Goal: Task Accomplishment & Management: Complete application form

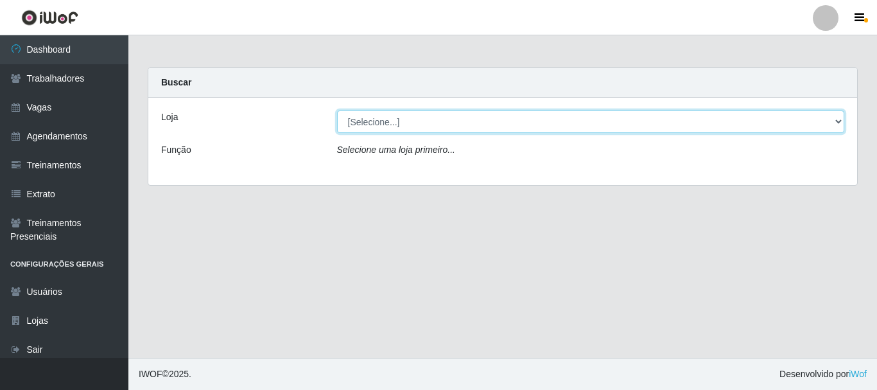
click at [502, 130] on select "[Selecione...] [PERSON_NAME]" at bounding box center [591, 121] width 508 height 22
drag, startPoint x: 460, startPoint y: 126, endPoint x: 451, endPoint y: 132, distance: 10.2
click at [459, 127] on select "[Selecione...] [PERSON_NAME]" at bounding box center [591, 121] width 508 height 22
select select "230"
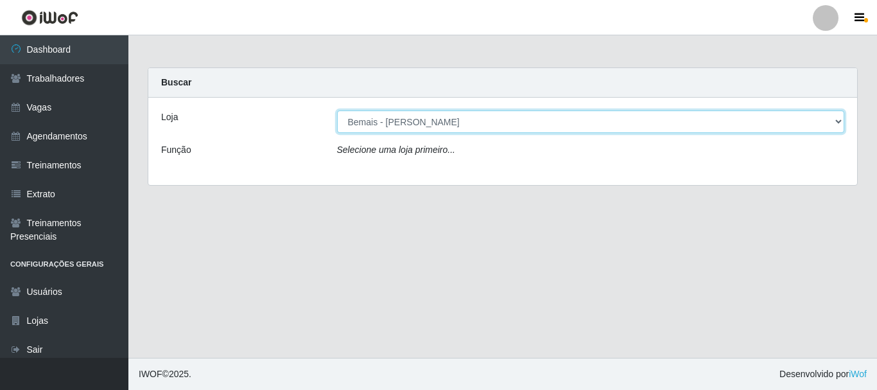
click at [337, 110] on select "[Selecione...] [PERSON_NAME]" at bounding box center [591, 121] width 508 height 22
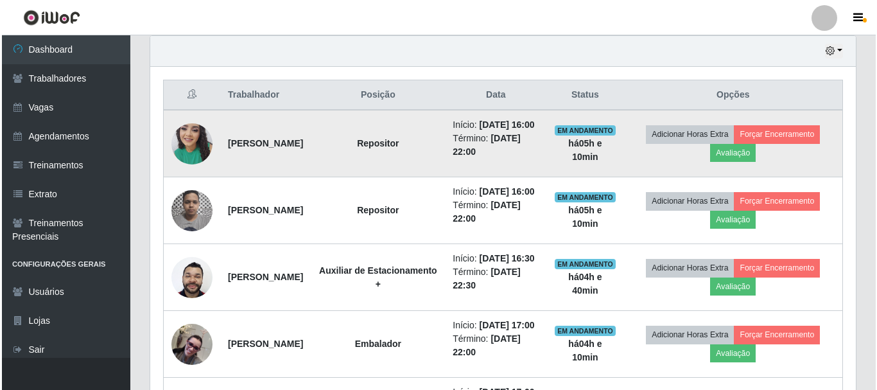
scroll to position [449, 0]
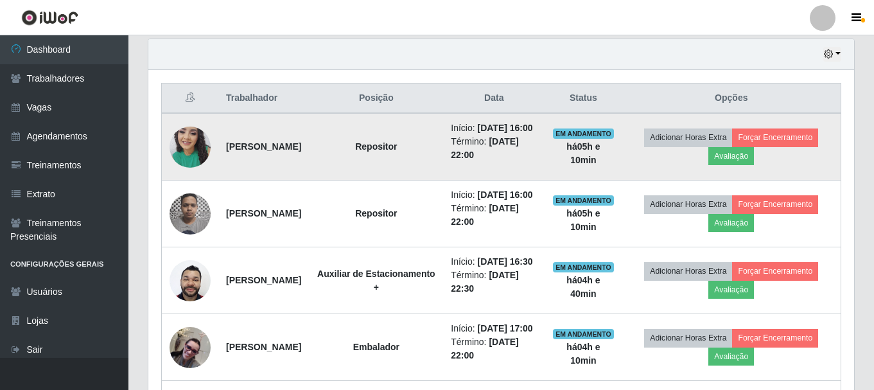
click at [181, 141] on img at bounding box center [190, 146] width 41 height 55
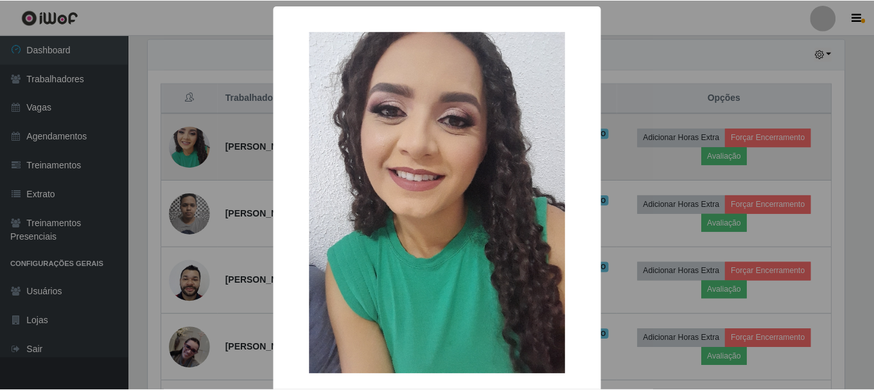
scroll to position [266, 699]
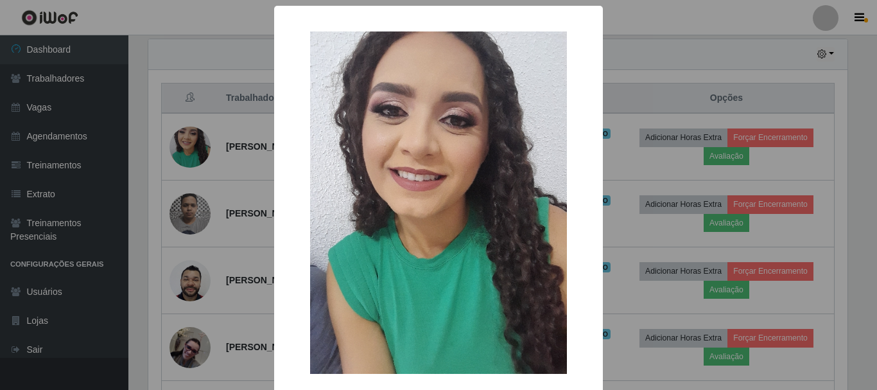
click at [188, 144] on div "× OK Cancel" at bounding box center [438, 195] width 877 height 390
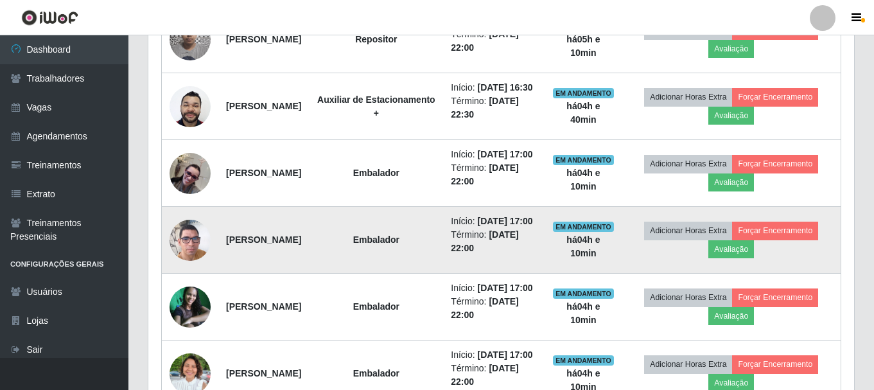
scroll to position [796, 0]
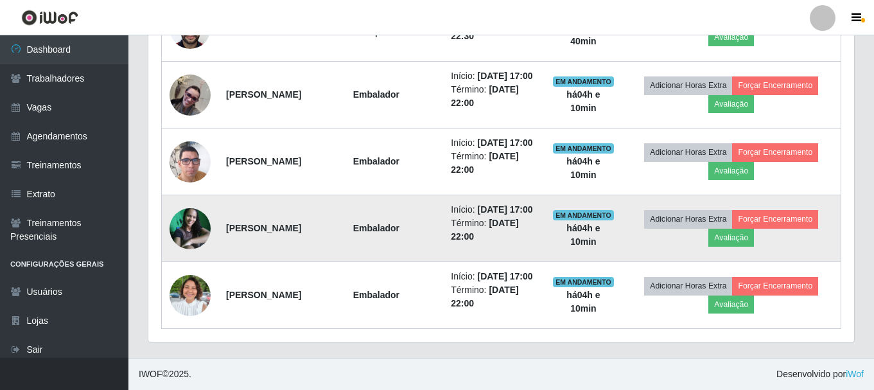
click at [191, 208] on img at bounding box center [190, 228] width 41 height 41
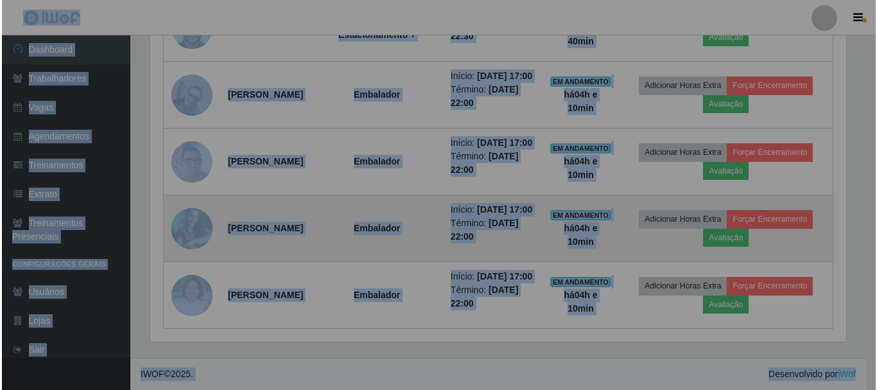
scroll to position [266, 706]
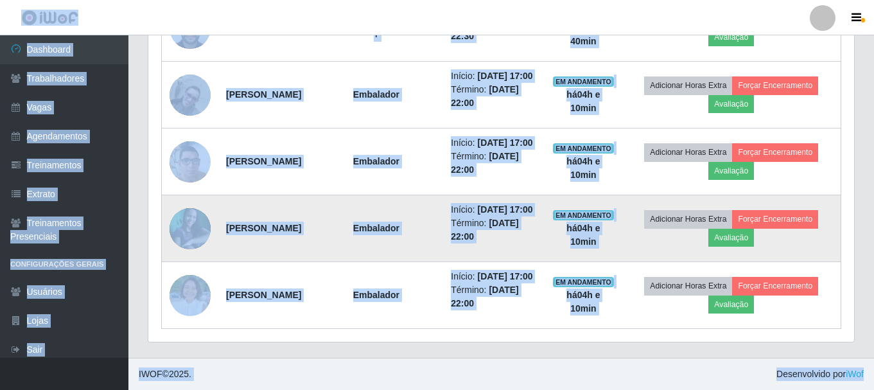
click at [195, 208] on img at bounding box center [190, 228] width 41 height 41
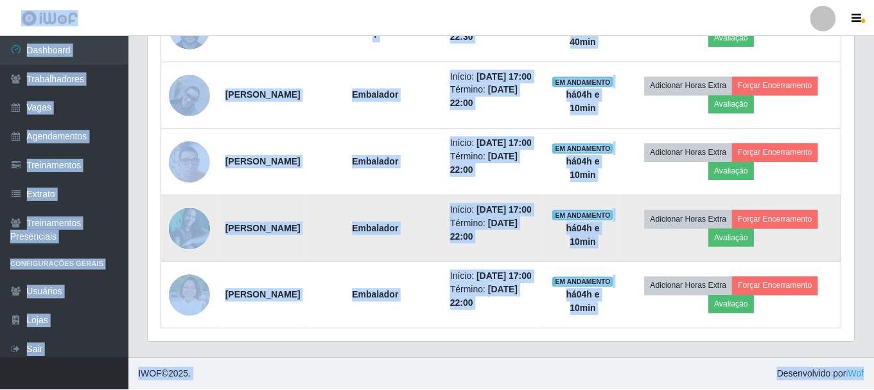
scroll to position [266, 699]
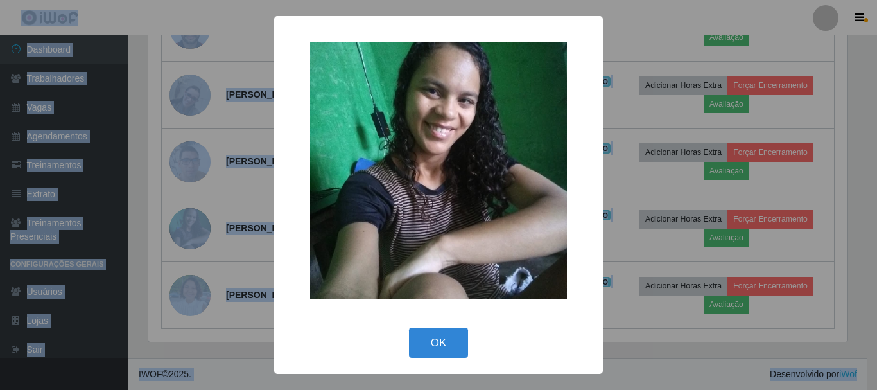
click at [225, 215] on div "× OK Cancel" at bounding box center [438, 195] width 877 height 390
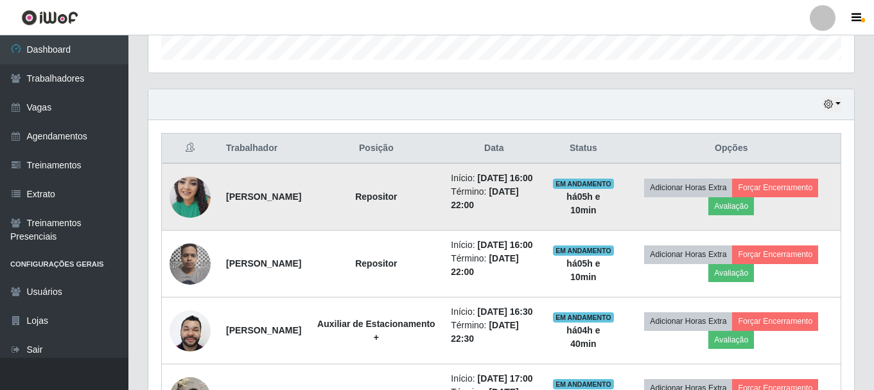
scroll to position [475, 0]
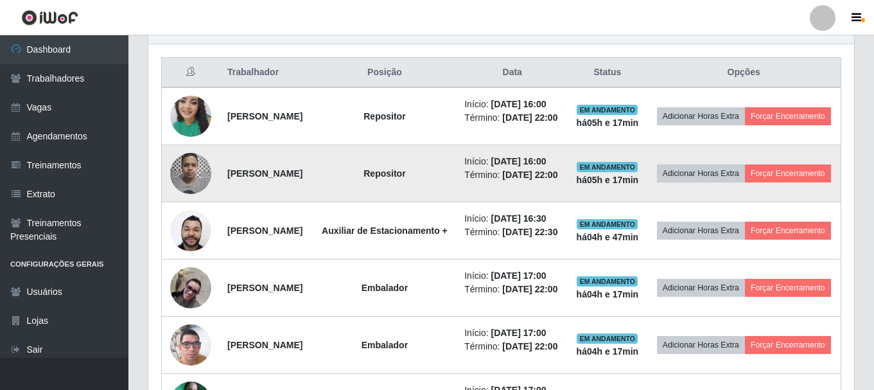
click at [184, 200] on img at bounding box center [190, 173] width 41 height 55
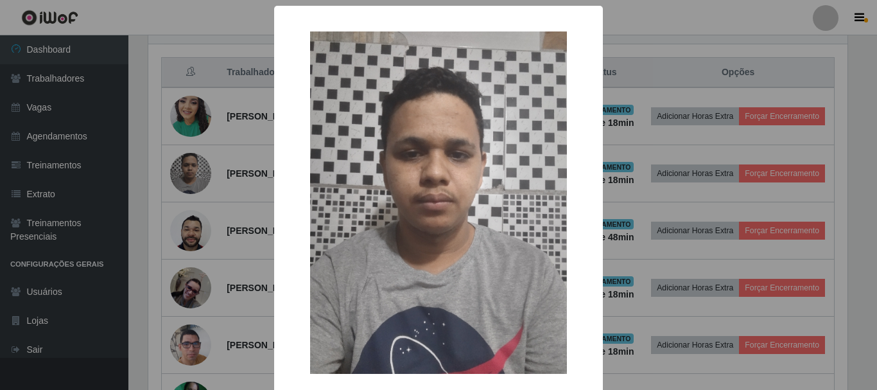
click at [205, 216] on div "× OK Cancel" at bounding box center [438, 195] width 877 height 390
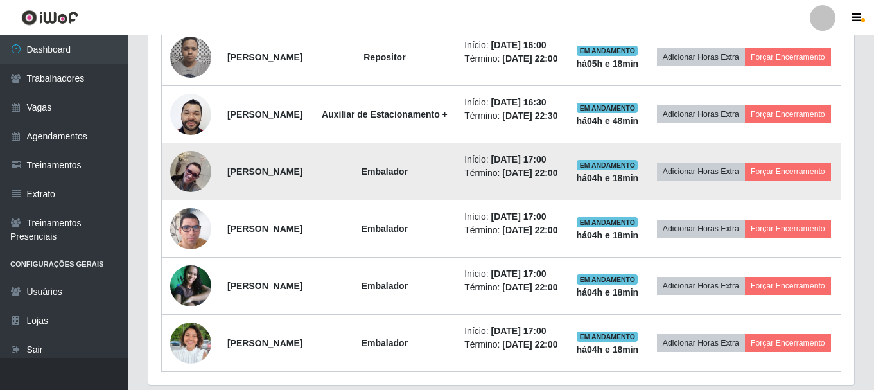
scroll to position [604, 0]
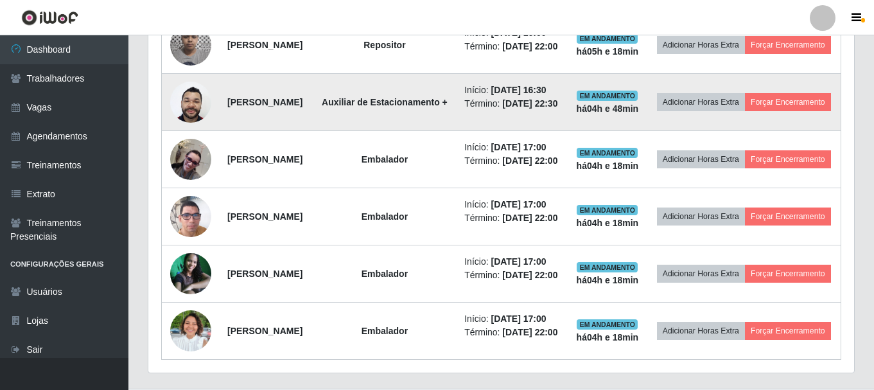
click at [188, 129] on img at bounding box center [190, 101] width 41 height 55
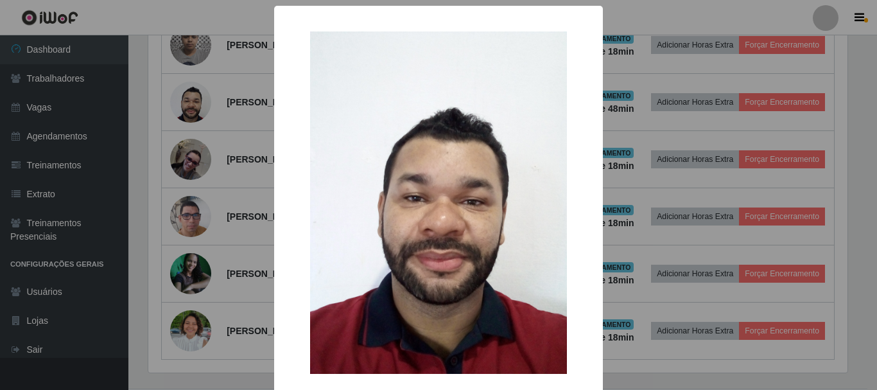
click at [194, 179] on div "× OK Cancel" at bounding box center [438, 195] width 877 height 390
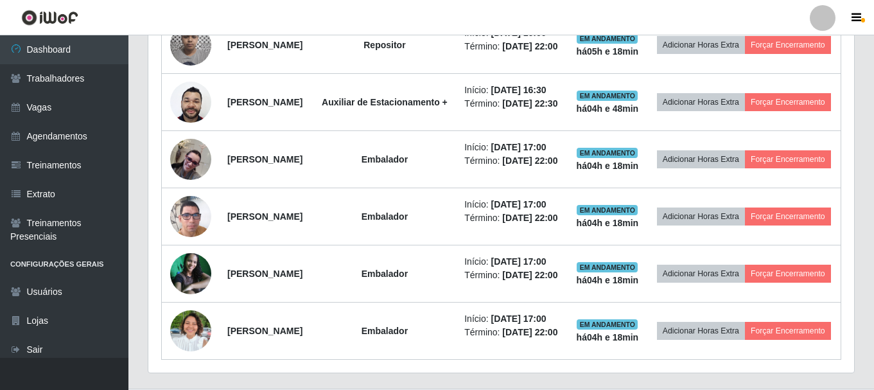
scroll to position [266, 706]
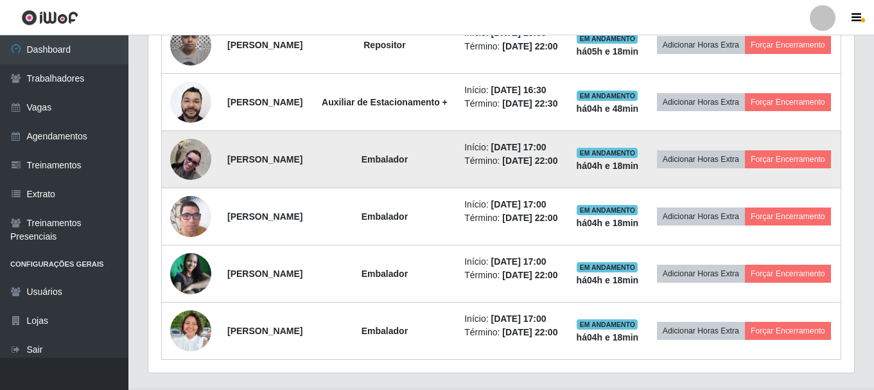
click at [205, 180] on img at bounding box center [190, 159] width 41 height 41
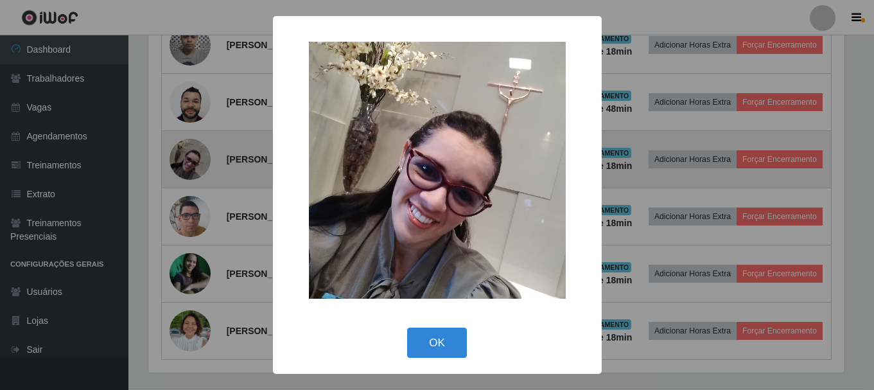
scroll to position [266, 699]
click at [205, 234] on div "× OK Cancel" at bounding box center [438, 195] width 877 height 390
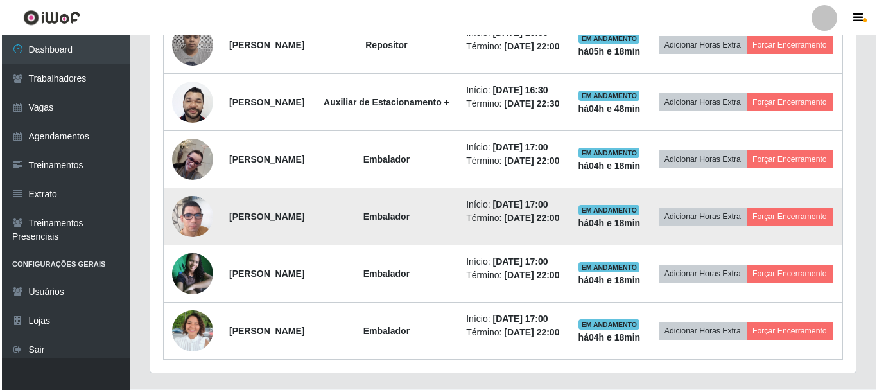
scroll to position [796, 0]
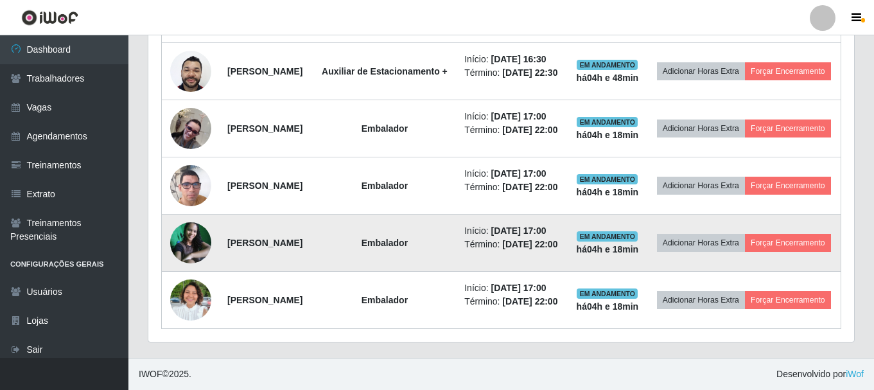
click at [205, 232] on td at bounding box center [191, 242] width 58 height 57
click at [196, 222] on img at bounding box center [190, 242] width 41 height 41
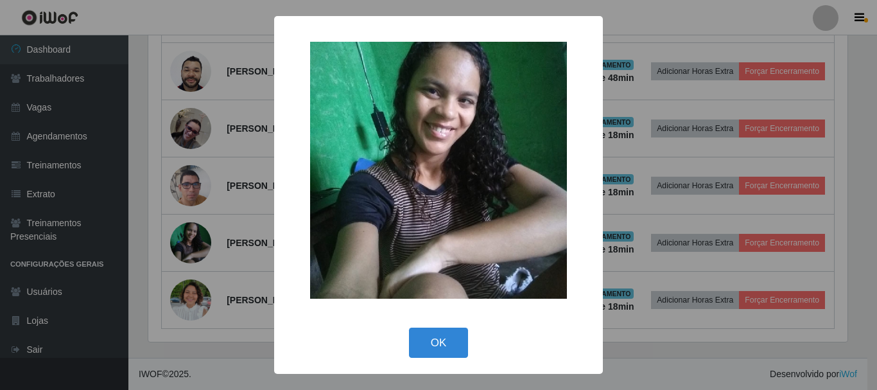
click at [195, 211] on div "× OK Cancel" at bounding box center [438, 195] width 877 height 390
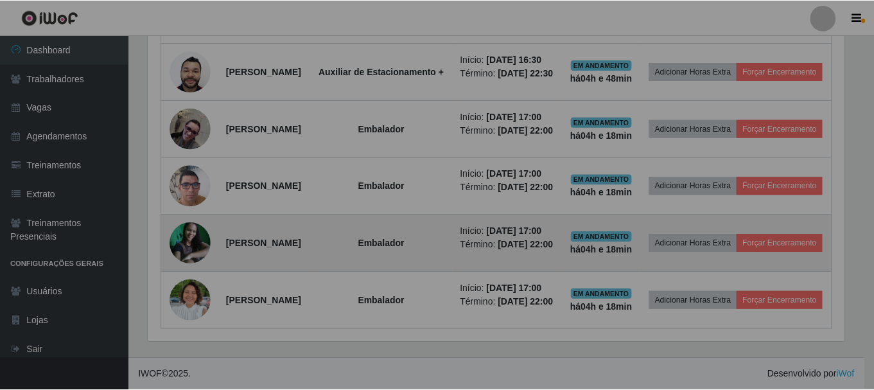
scroll to position [266, 706]
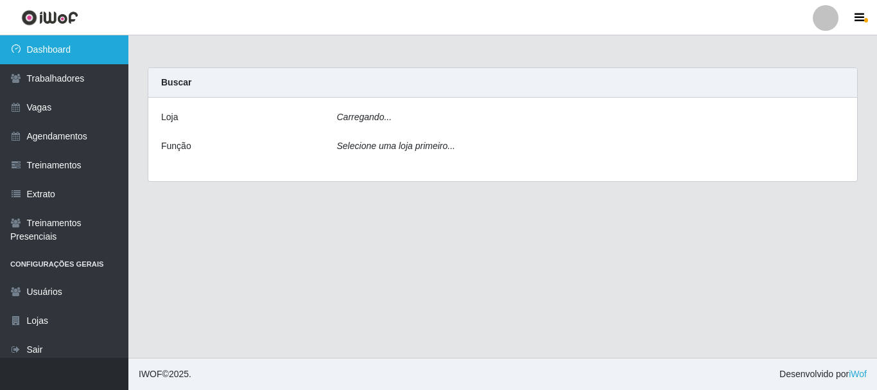
click at [79, 55] on link "Dashboard" at bounding box center [64, 49] width 128 height 29
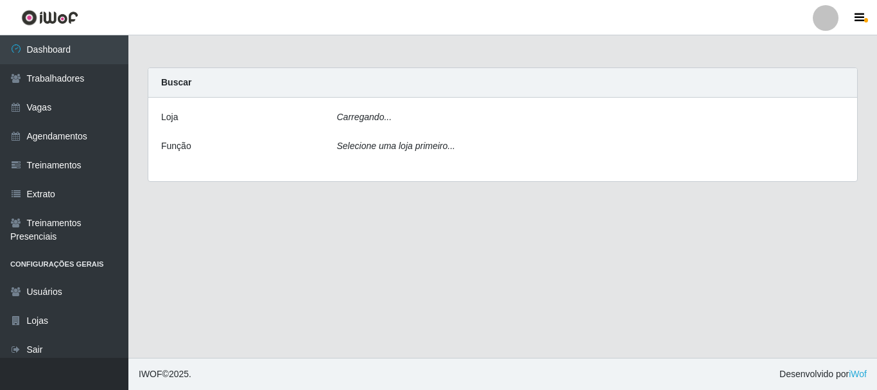
click at [398, 130] on div "Loja Carregando... Função Selecione uma loja primeiro..." at bounding box center [502, 139] width 709 height 83
click at [398, 123] on div "Carregando..." at bounding box center [590, 119] width 527 height 19
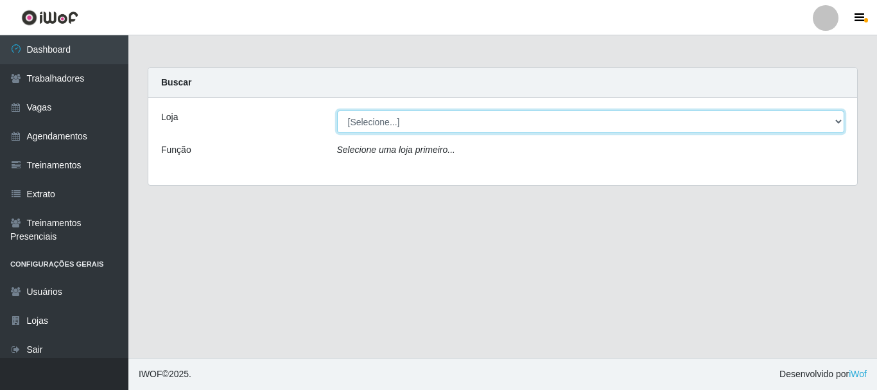
click at [354, 116] on select "[Selecione...] Bemais - Ruy Carneiro" at bounding box center [591, 121] width 508 height 22
select select "230"
click at [337, 110] on select "[Selecione...] Bemais - Ruy Carneiro" at bounding box center [591, 121] width 508 height 22
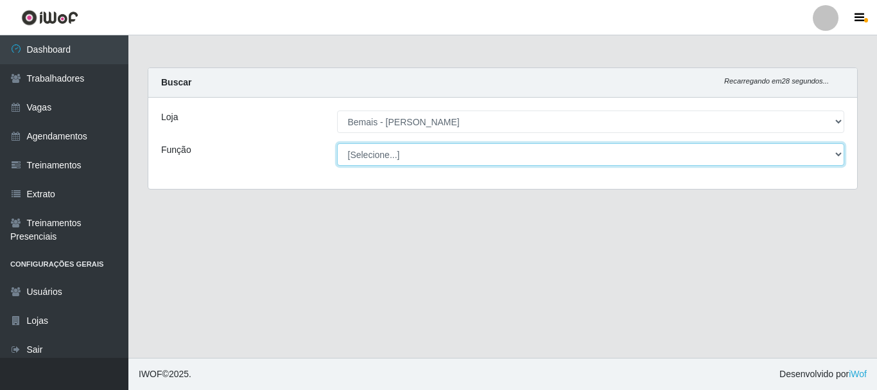
click at [407, 164] on select "[Selecione...] ASG ASG + ASG ++ Auxiliar de Depósito Auxiliar de Depósito + Aux…" at bounding box center [591, 154] width 508 height 22
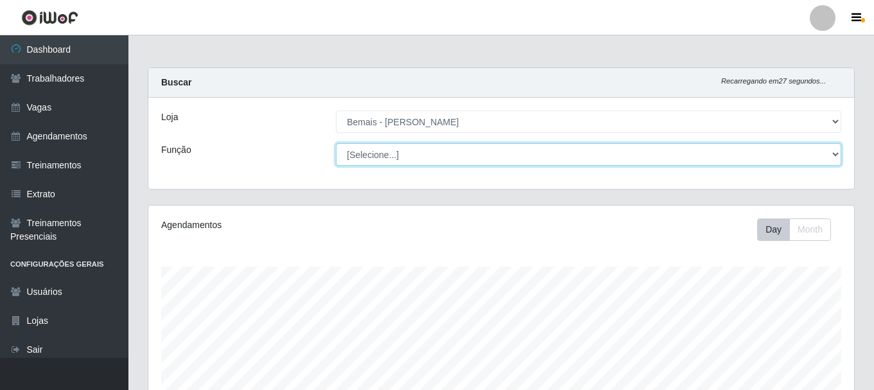
scroll to position [266, 706]
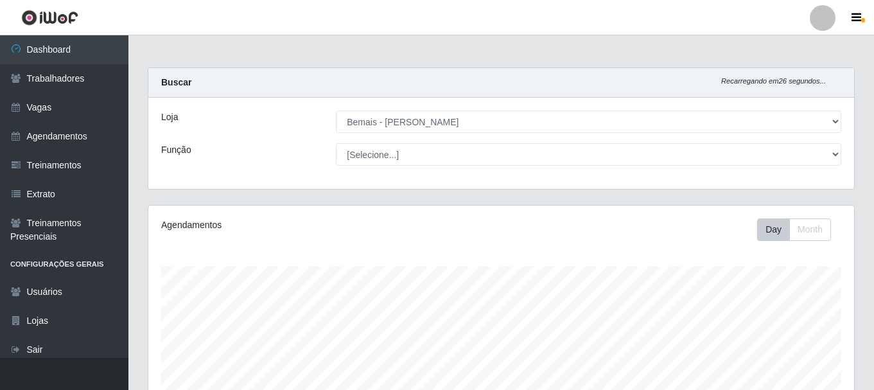
click at [272, 146] on div "Função" at bounding box center [239, 154] width 175 height 22
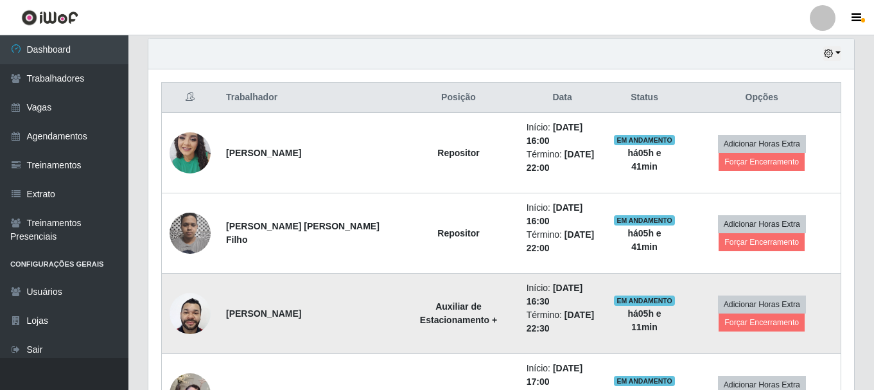
scroll to position [449, 0]
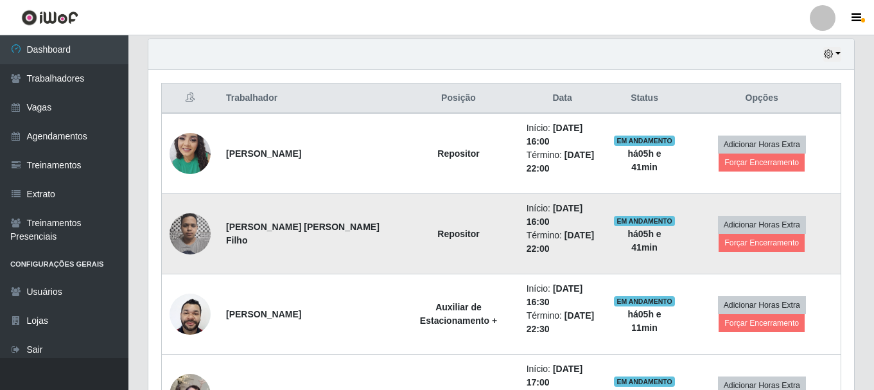
click at [183, 234] on img at bounding box center [190, 233] width 41 height 55
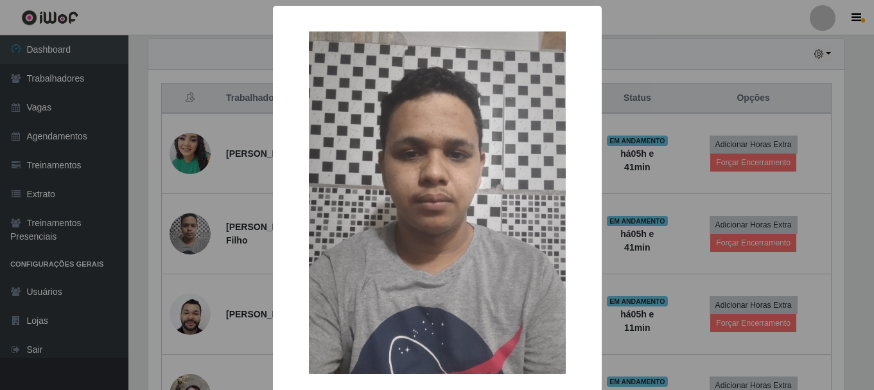
scroll to position [266, 699]
click at [198, 225] on div "× OK Cancel" at bounding box center [438, 195] width 877 height 390
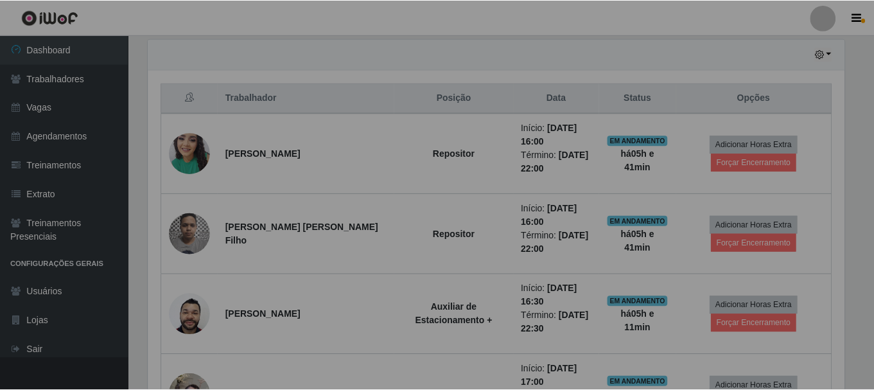
scroll to position [266, 706]
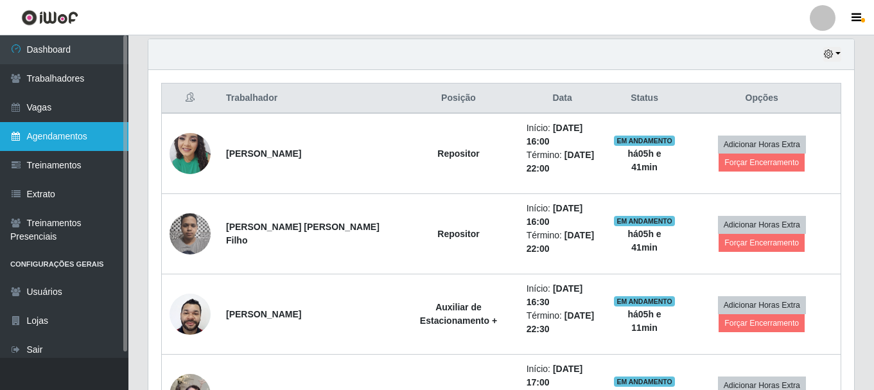
click at [89, 127] on link "Agendamentos" at bounding box center [64, 136] width 128 height 29
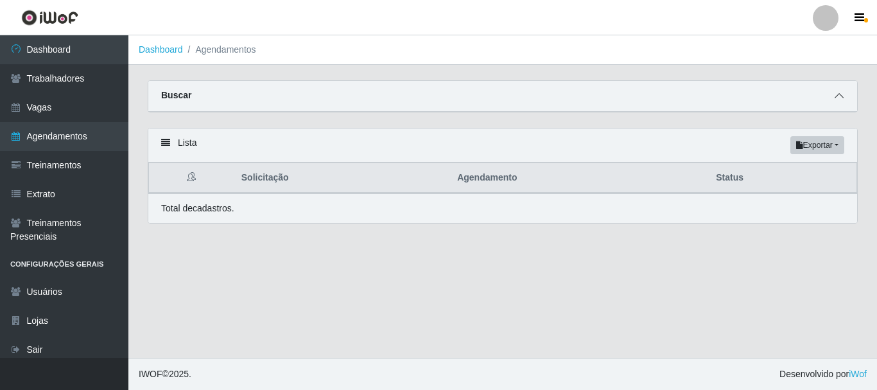
click at [841, 99] on icon at bounding box center [839, 95] width 9 height 9
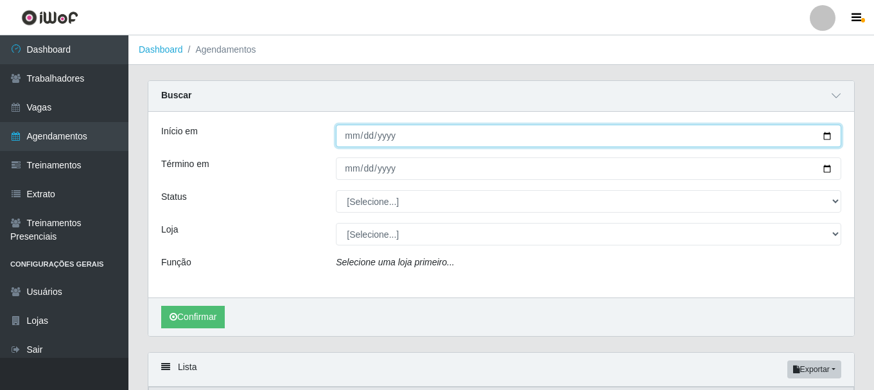
click at [347, 133] on input "Início em" at bounding box center [588, 136] width 505 height 22
click at [348, 133] on input "Início em" at bounding box center [588, 136] width 505 height 22
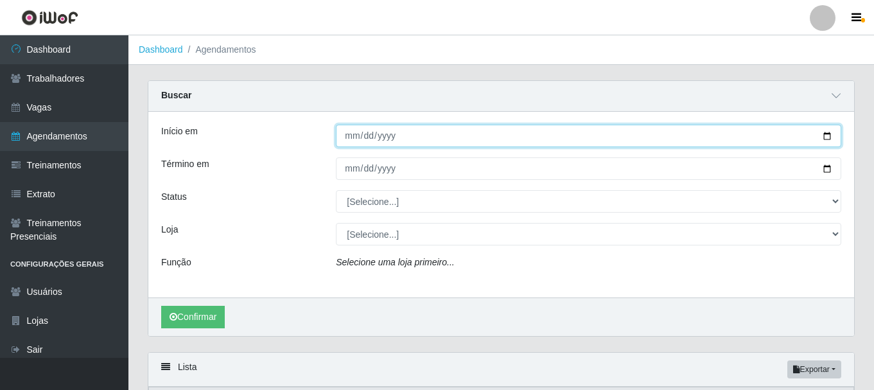
click at [349, 134] on input "Início em" at bounding box center [588, 136] width 505 height 22
click at [351, 135] on input "Início em" at bounding box center [588, 136] width 505 height 22
type input "2025-09-26"
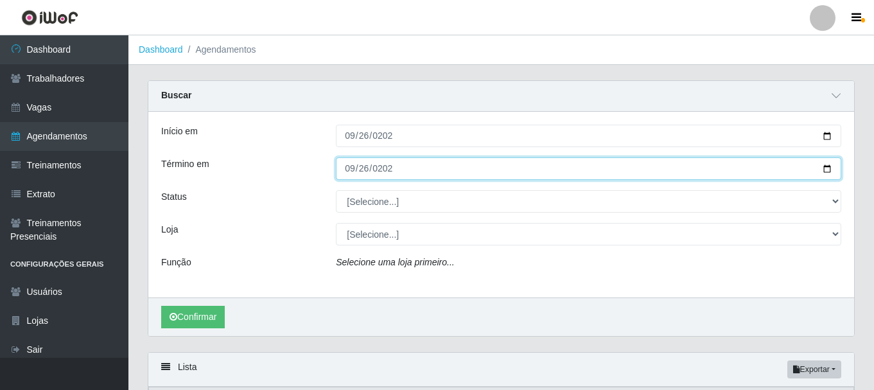
type input "2025-09-26"
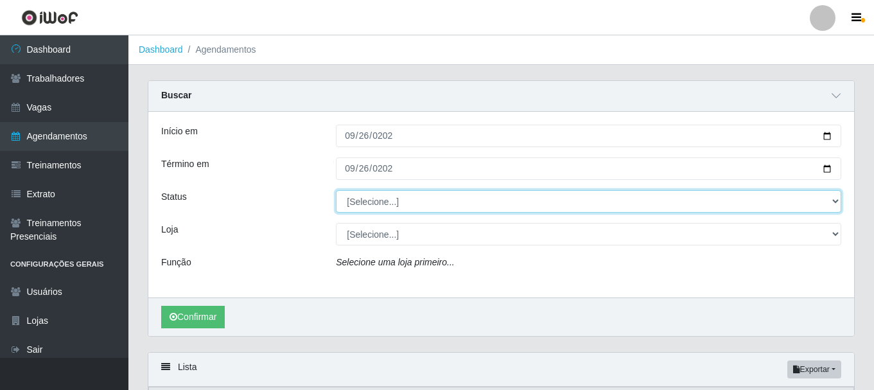
select select "AGENDADO"
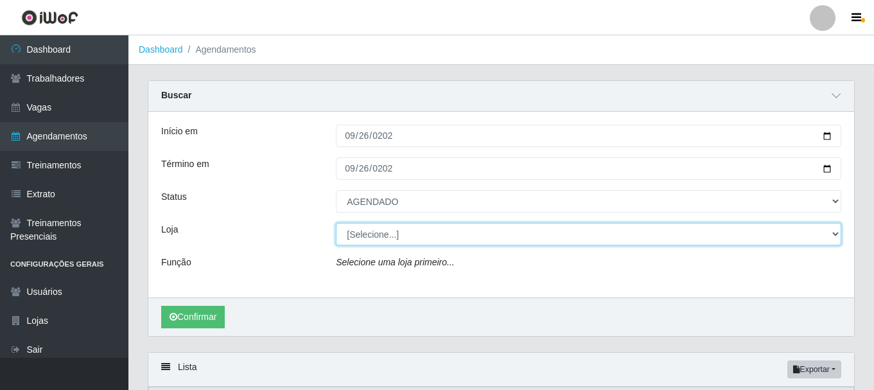
select select "230"
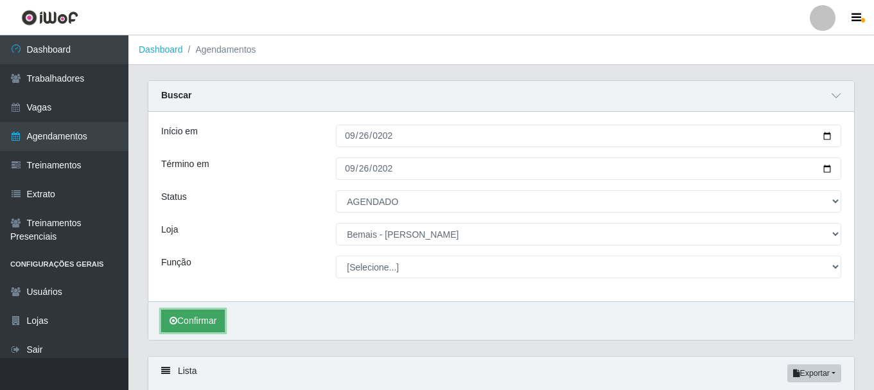
click at [195, 320] on button "Confirmar" at bounding box center [193, 321] width 64 height 22
click at [218, 325] on button "Confirmar" at bounding box center [193, 321] width 64 height 22
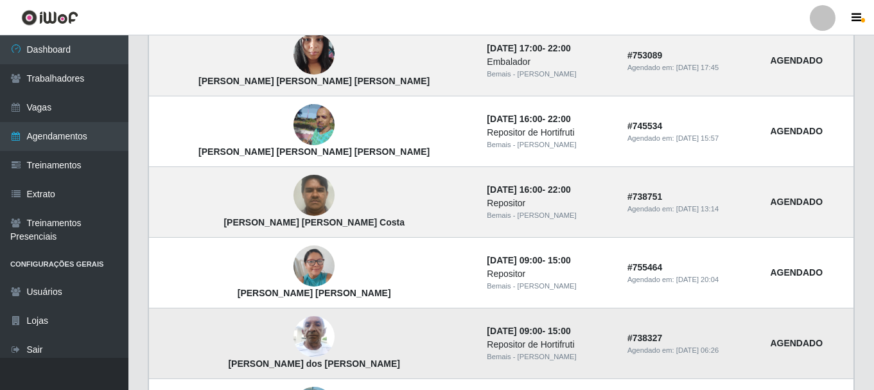
scroll to position [633, 0]
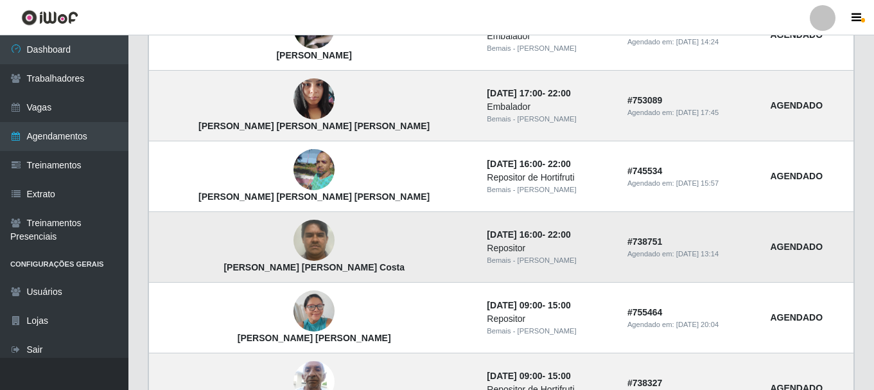
click at [295, 241] on img at bounding box center [313, 240] width 41 height 55
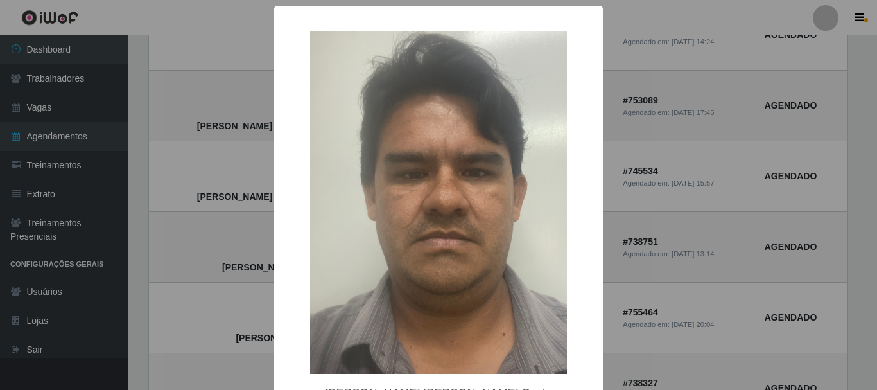
click at [236, 239] on div "× João Douglas Nascimento Costa OK Cancel" at bounding box center [438, 195] width 877 height 390
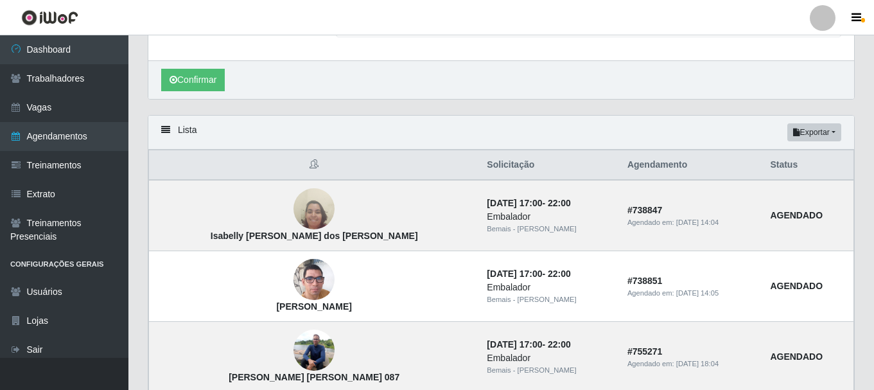
scroll to position [0, 0]
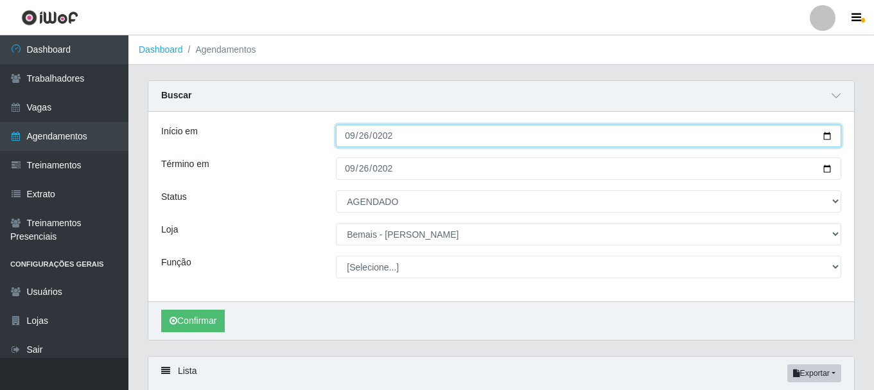
click at [349, 134] on input "2025-09-26" at bounding box center [588, 136] width 505 height 22
type input "2025-09-27"
type input "62022-09-27"
type input "2025-09-27"
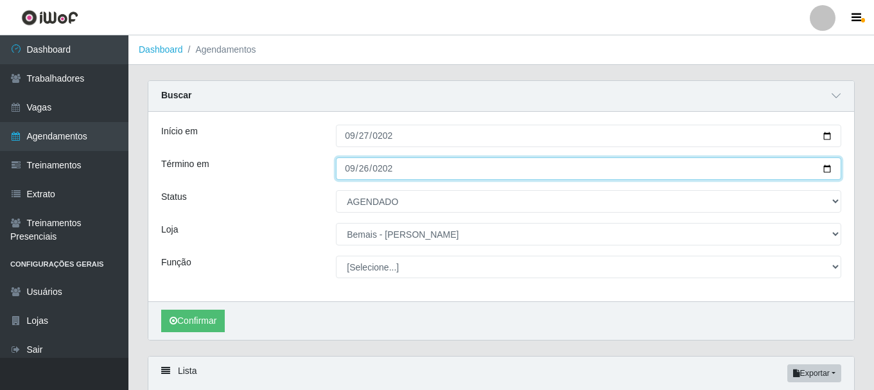
type input "2025-09-27"
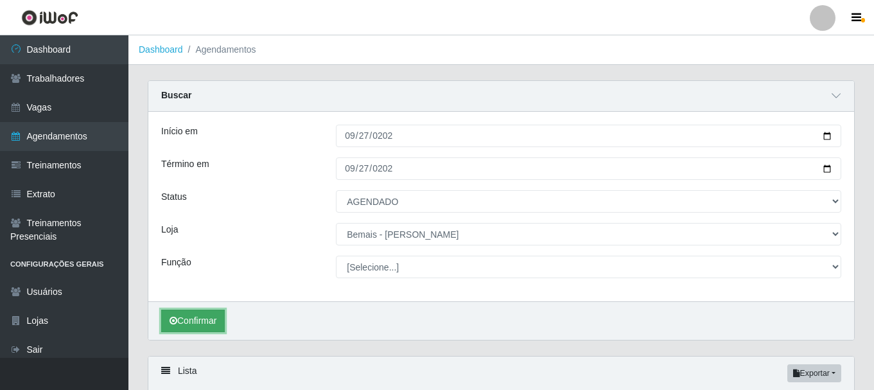
click at [188, 329] on button "Confirmar" at bounding box center [193, 321] width 64 height 22
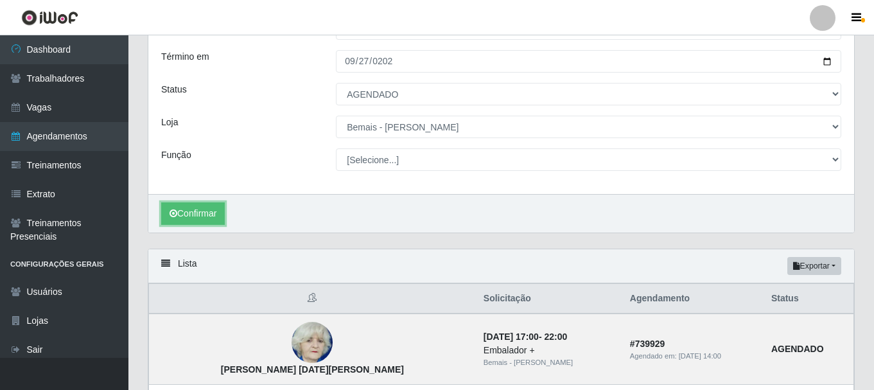
scroll to position [46, 0]
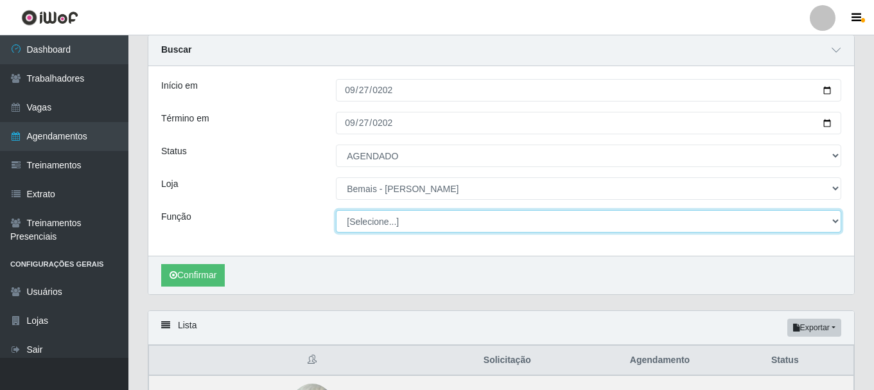
click at [387, 219] on select "[Selecione...] ASG ASG + ASG ++ Auxiliar de Depósito Auxiliar de Depósito + Aux…" at bounding box center [588, 221] width 505 height 22
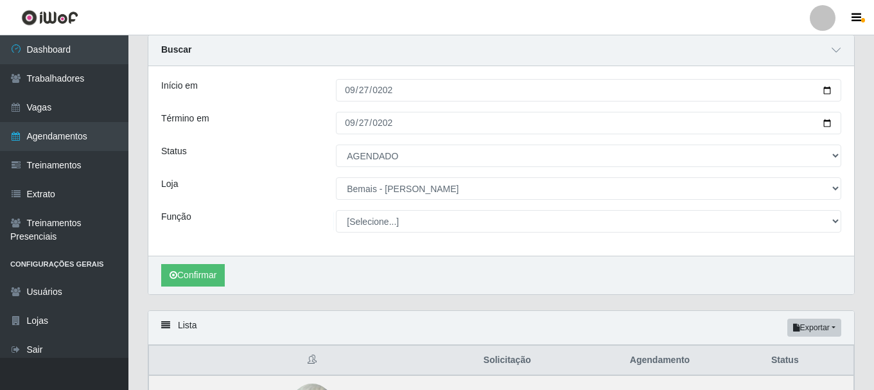
click at [257, 211] on div "Função" at bounding box center [239, 221] width 175 height 22
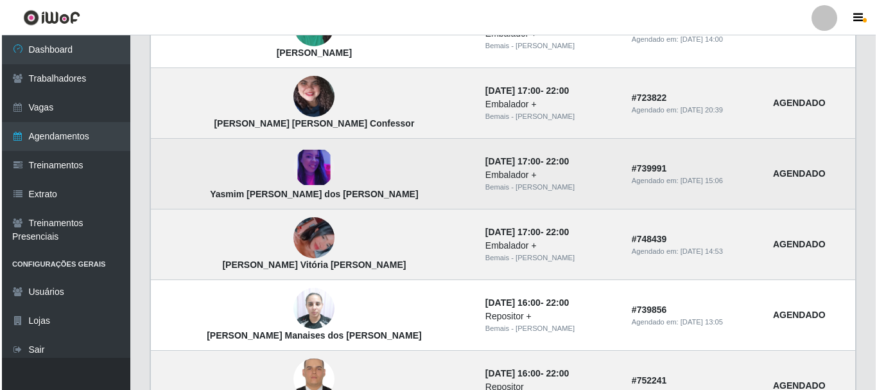
scroll to position [495, 0]
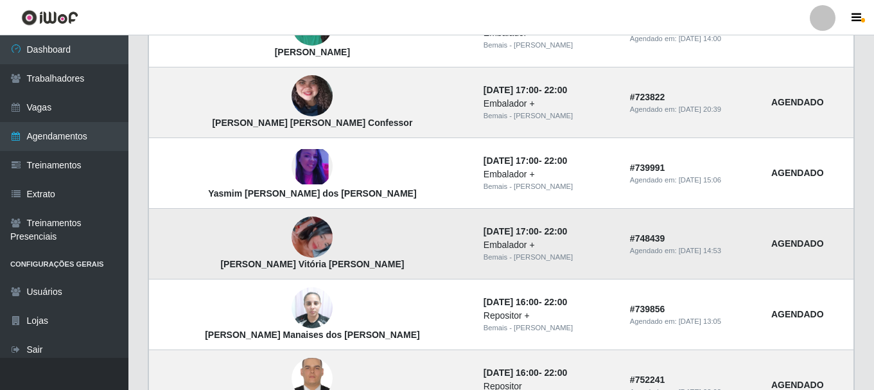
click at [292, 234] on img at bounding box center [312, 237] width 41 height 73
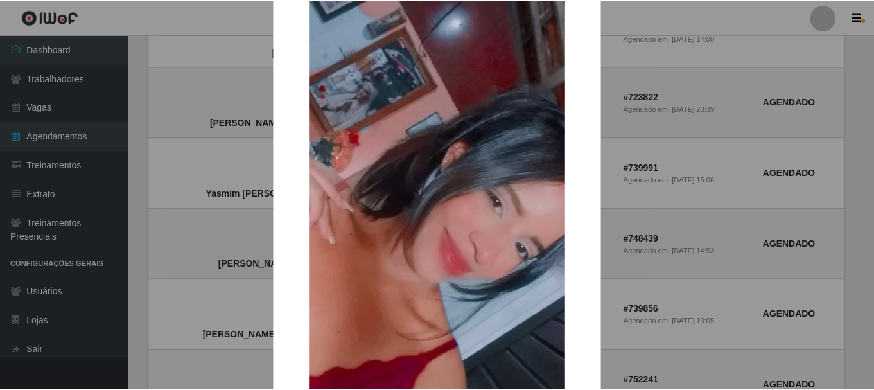
scroll to position [128, 0]
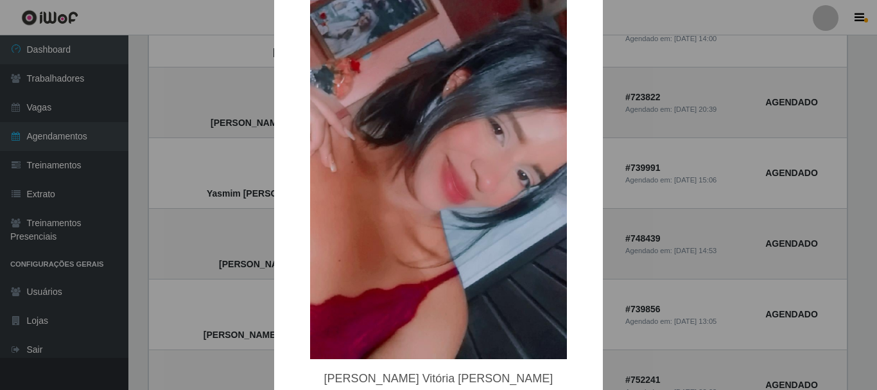
click at [688, 216] on div "× Ana Vitória da Silva OK Cancel" at bounding box center [438, 195] width 877 height 390
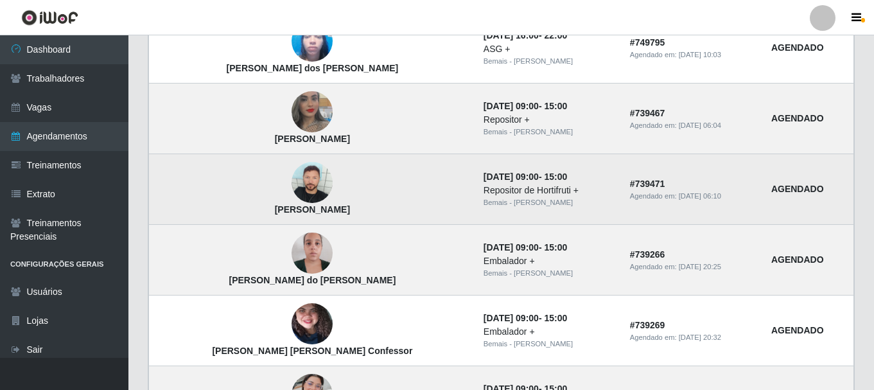
scroll to position [1137, 0]
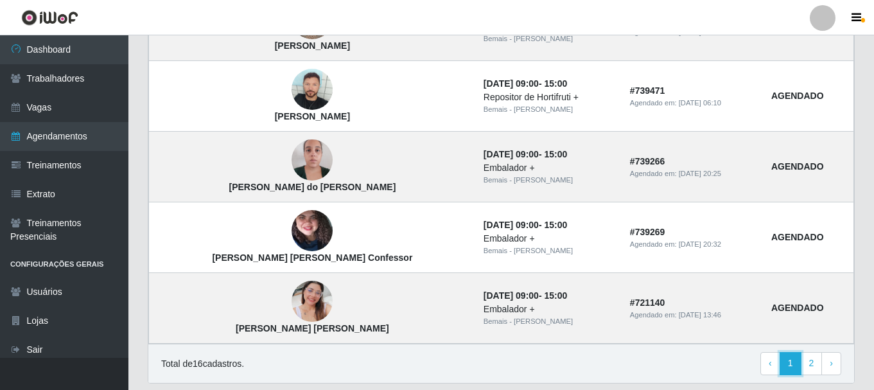
click at [801, 360] on link "1" at bounding box center [791, 363] width 22 height 23
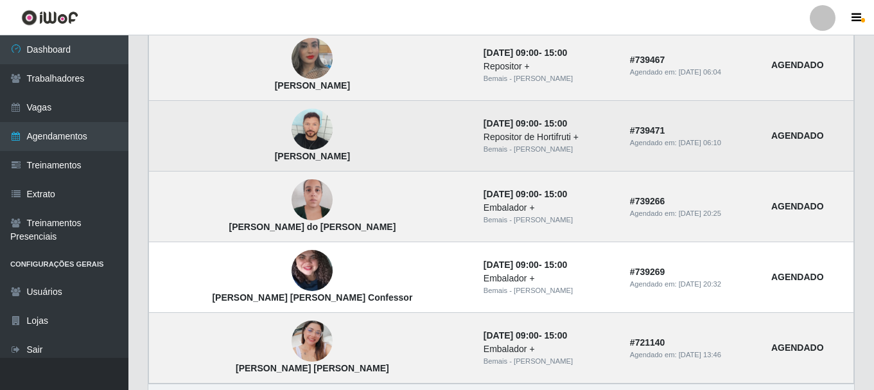
scroll to position [951, 0]
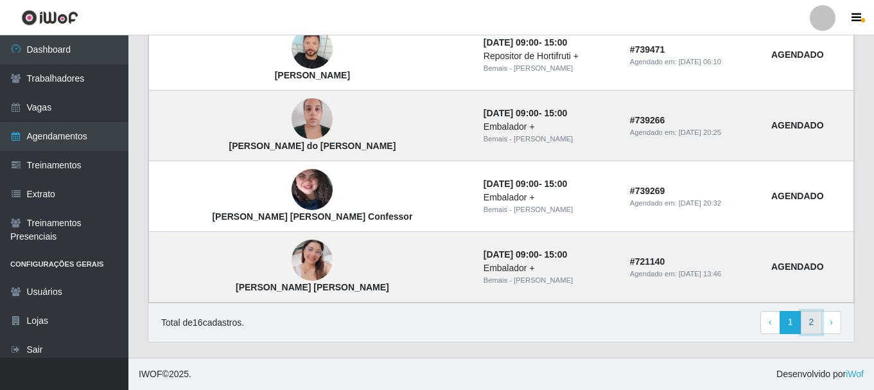
click at [805, 318] on link "2" at bounding box center [812, 322] width 22 height 23
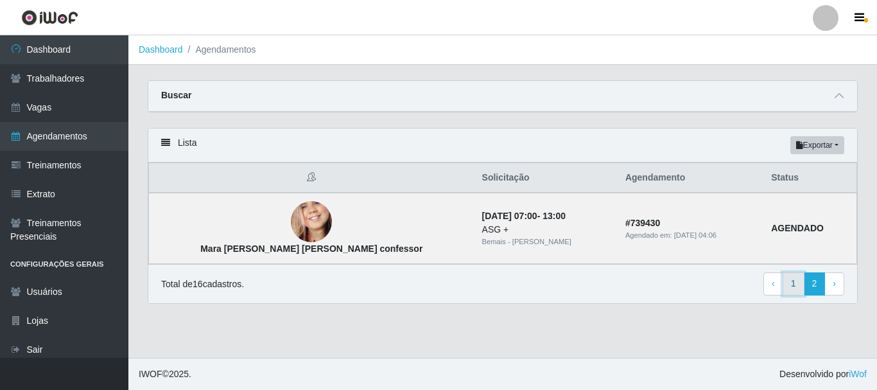
click at [794, 283] on link "1" at bounding box center [794, 283] width 22 height 23
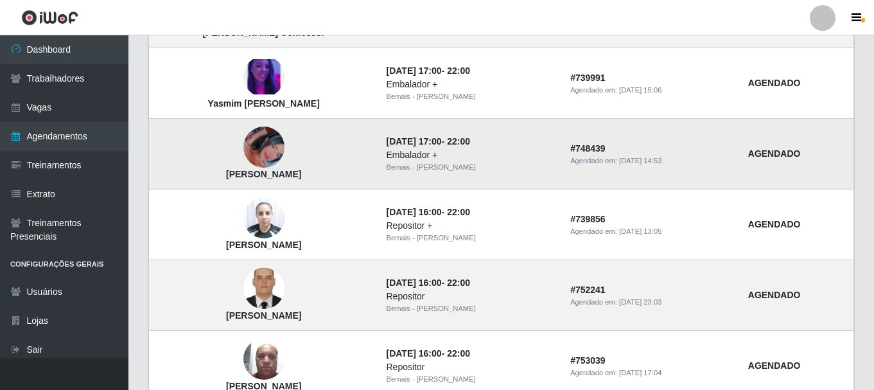
scroll to position [385, 0]
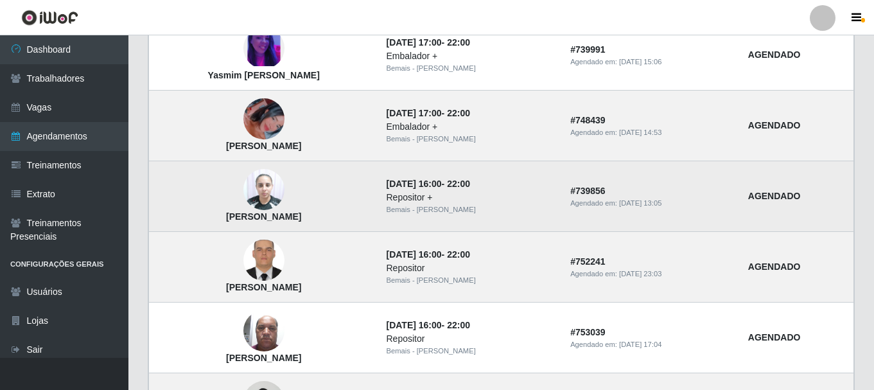
click at [271, 182] on img at bounding box center [263, 189] width 41 height 55
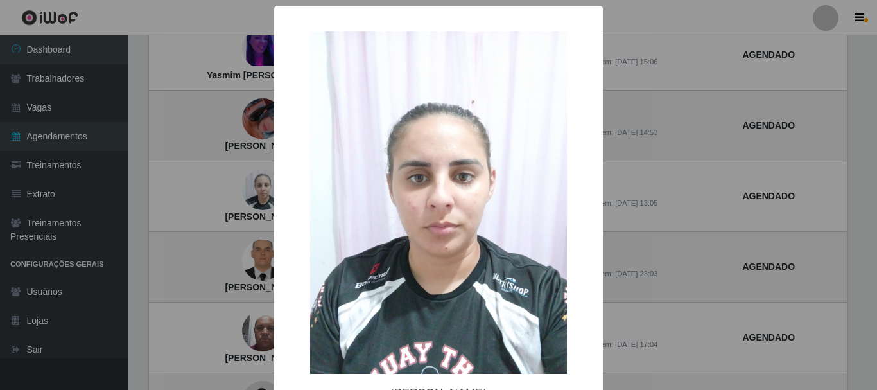
click at [729, 213] on div "× Paula Manaises dos Santos Silva OK Cancel" at bounding box center [438, 195] width 877 height 390
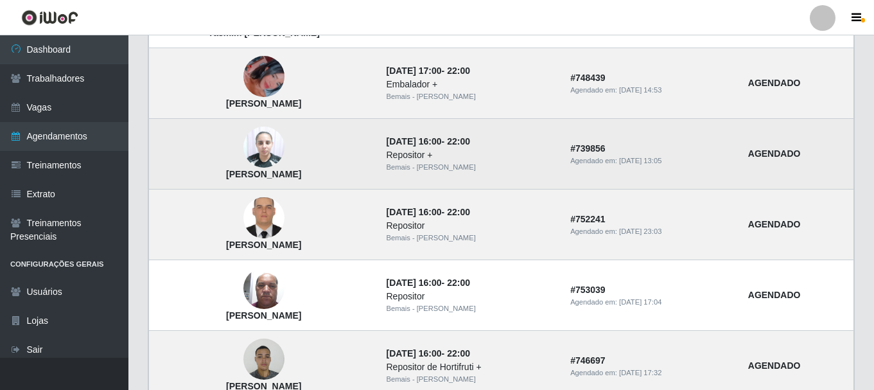
scroll to position [449, 0]
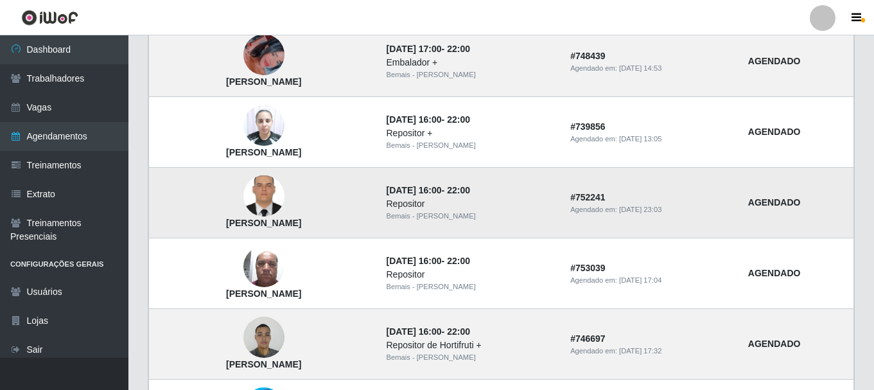
click at [262, 182] on img at bounding box center [263, 196] width 41 height 55
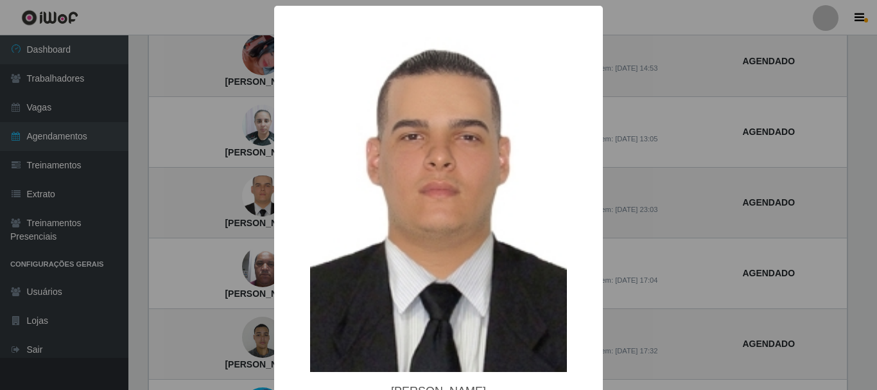
click at [675, 137] on div "× Ewerton florencio dos santos OK Cancel" at bounding box center [438, 195] width 877 height 390
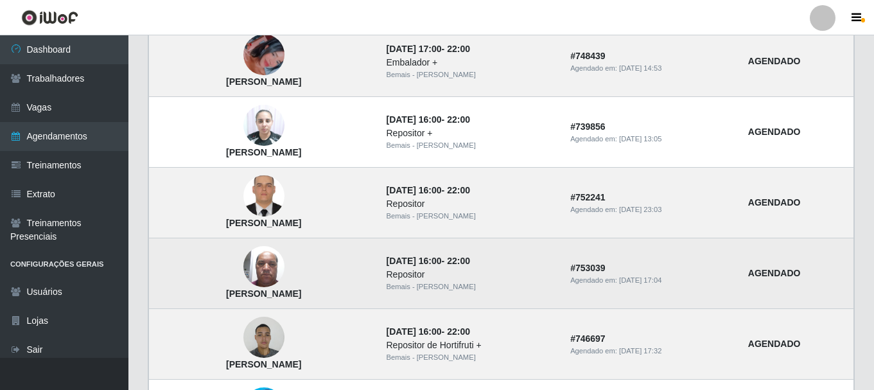
click at [283, 264] on img at bounding box center [263, 267] width 41 height 55
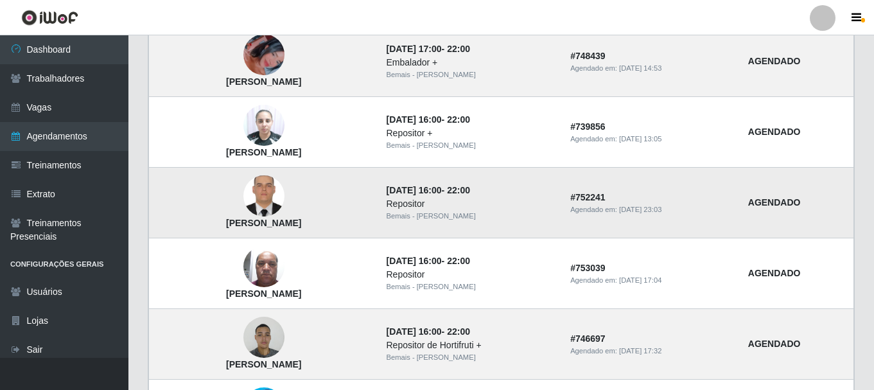
click at [267, 204] on img at bounding box center [263, 196] width 41 height 55
click at [268, 204] on img at bounding box center [263, 196] width 41 height 55
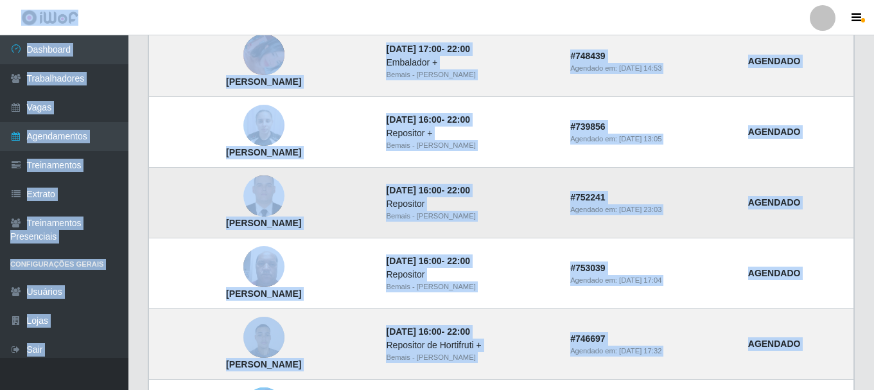
click at [268, 204] on img at bounding box center [263, 196] width 41 height 55
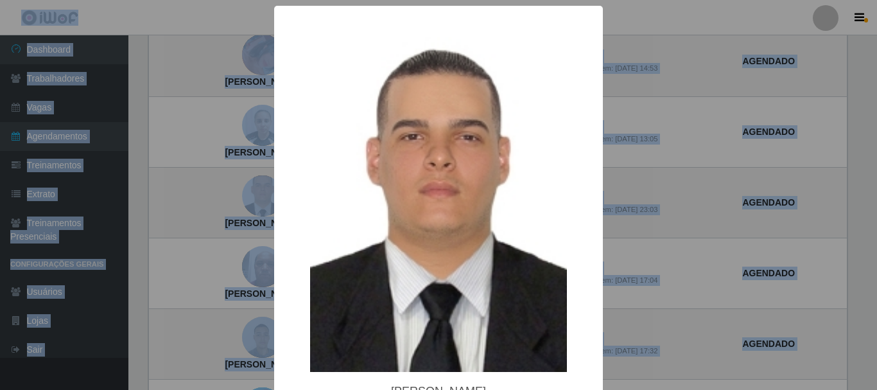
click at [227, 229] on div "× Ewerton florencio dos santos OK Cancel" at bounding box center [438, 195] width 877 height 390
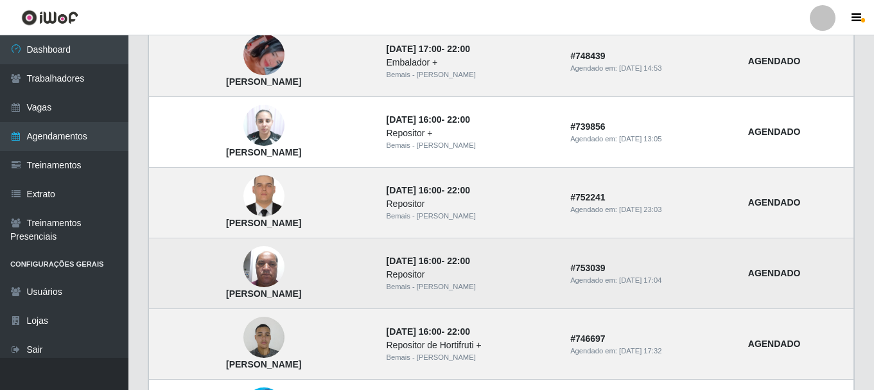
click at [270, 279] on img at bounding box center [263, 267] width 41 height 55
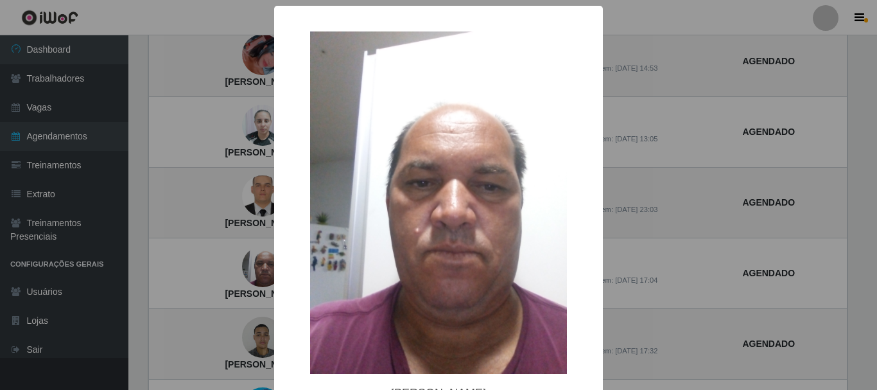
click at [696, 184] on div "× Clodoaldo da silva OK Cancel" at bounding box center [438, 195] width 877 height 390
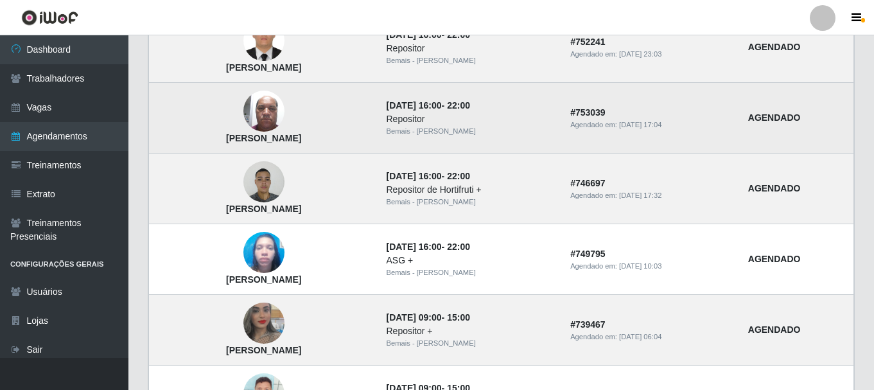
scroll to position [578, 0]
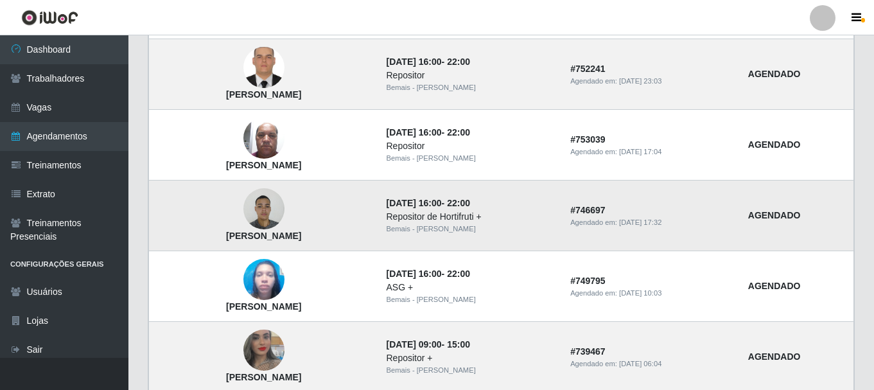
click at [266, 206] on img at bounding box center [263, 209] width 41 height 55
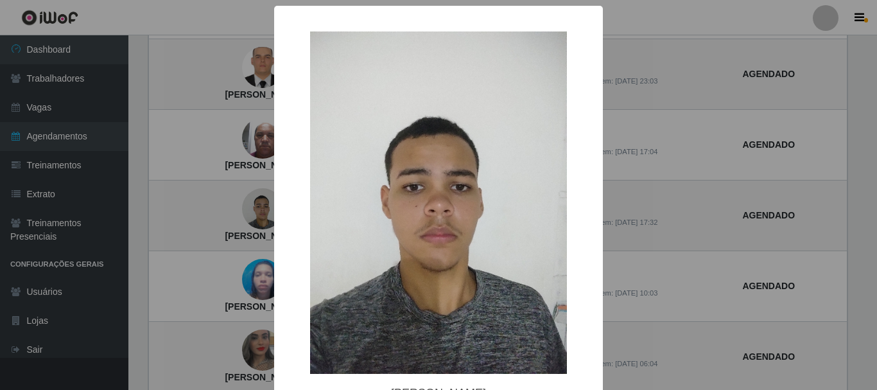
click at [248, 210] on div "× Pedro Gomes De Assis Neto OK Cancel" at bounding box center [438, 195] width 877 height 390
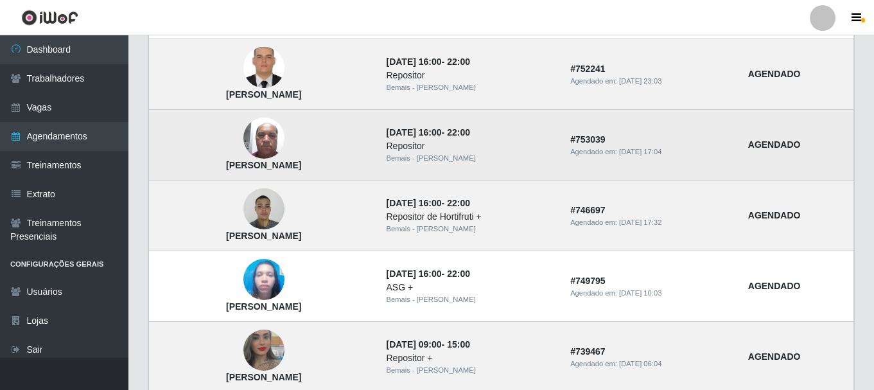
click at [272, 157] on img at bounding box center [263, 138] width 41 height 55
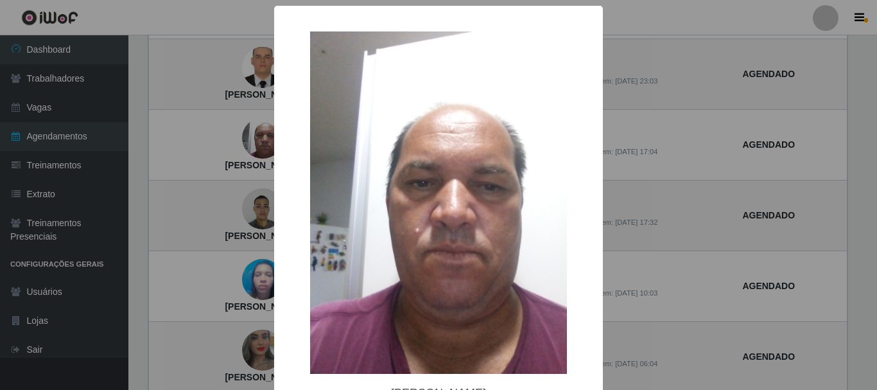
click at [232, 182] on div "× Clodoaldo da silva OK Cancel" at bounding box center [438, 195] width 877 height 390
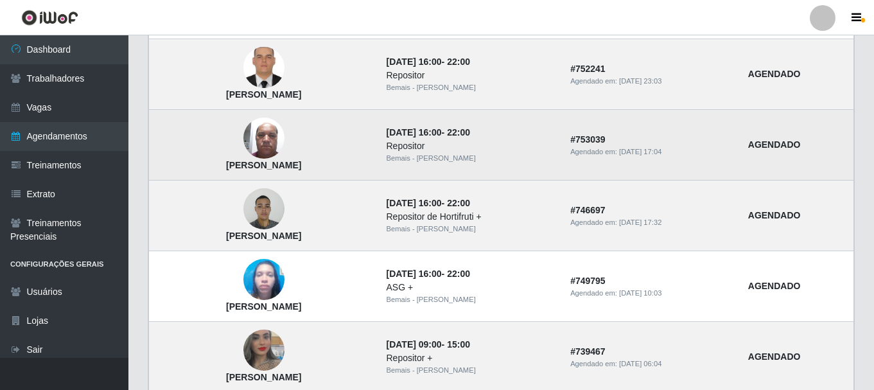
click at [272, 134] on img at bounding box center [263, 138] width 41 height 55
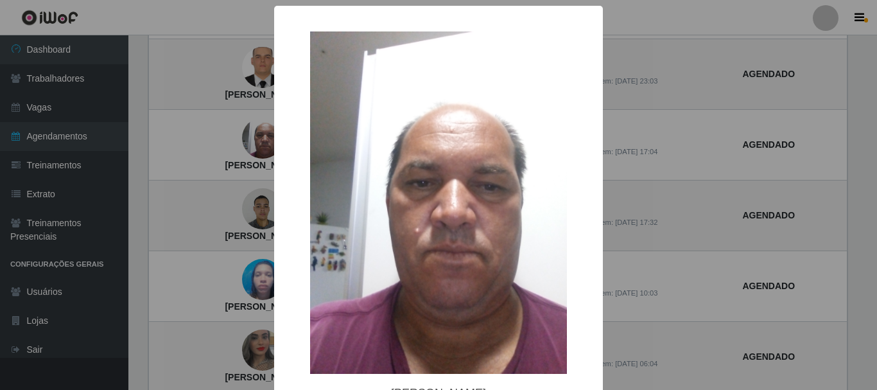
click at [681, 146] on div "× Clodoaldo da silva OK Cancel" at bounding box center [438, 195] width 877 height 390
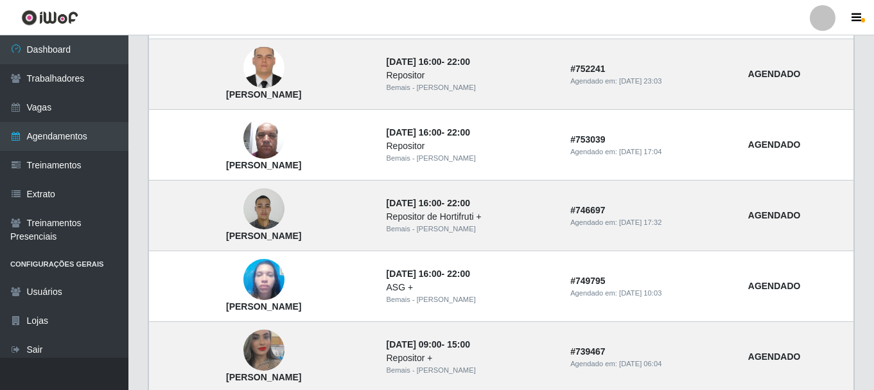
click at [39, 358] on button "button" at bounding box center [64, 374] width 128 height 32
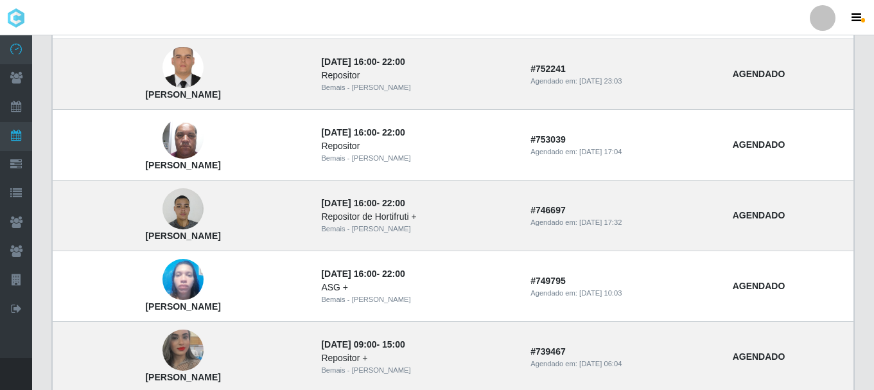
click at [41, 354] on div "Dashboard Trabalhadores Vagas Agendamentos Treinamentos Extrato Treinamentos Pr…" at bounding box center [437, 93] width 874 height 1273
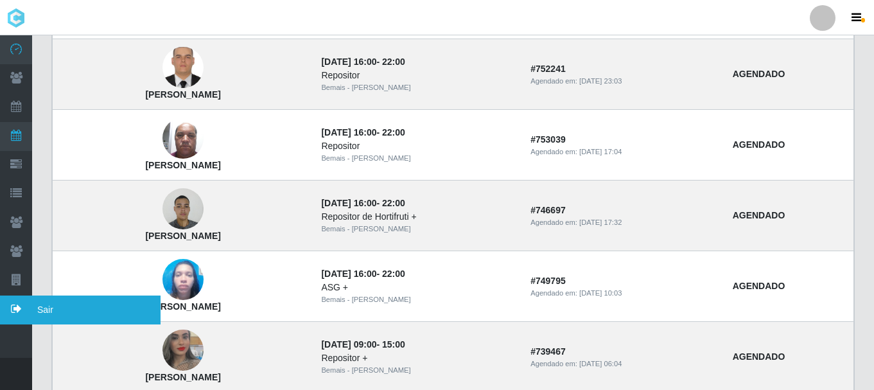
click at [15, 309] on icon at bounding box center [16, 309] width 32 height 12
